Goal: Task Accomplishment & Management: Use online tool/utility

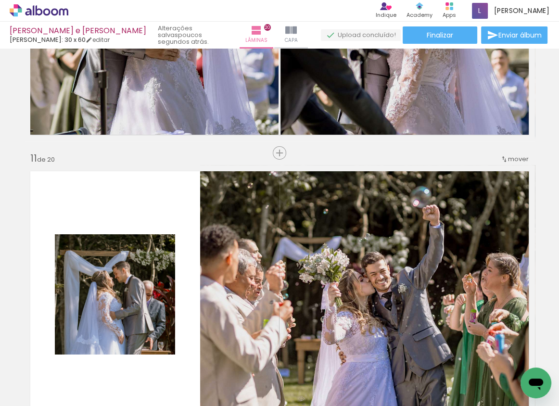
scroll to position [2704, 0]
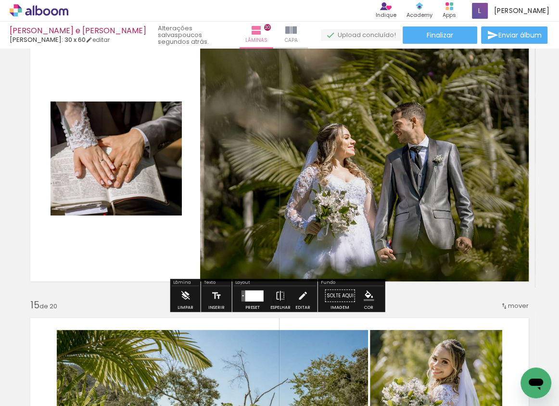
scroll to position [3755, 0]
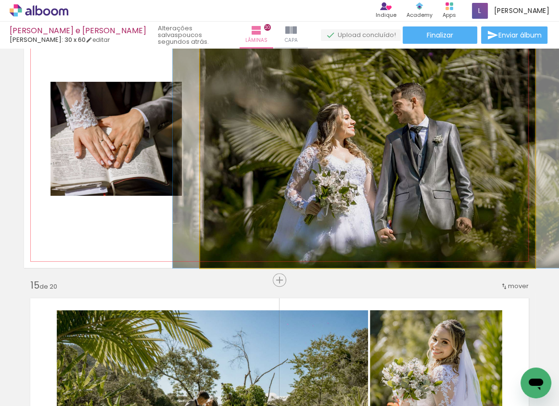
click at [394, 169] on quentale-photo at bounding box center [367, 139] width 335 height 260
